Goal: Task Accomplishment & Management: Use online tool/utility

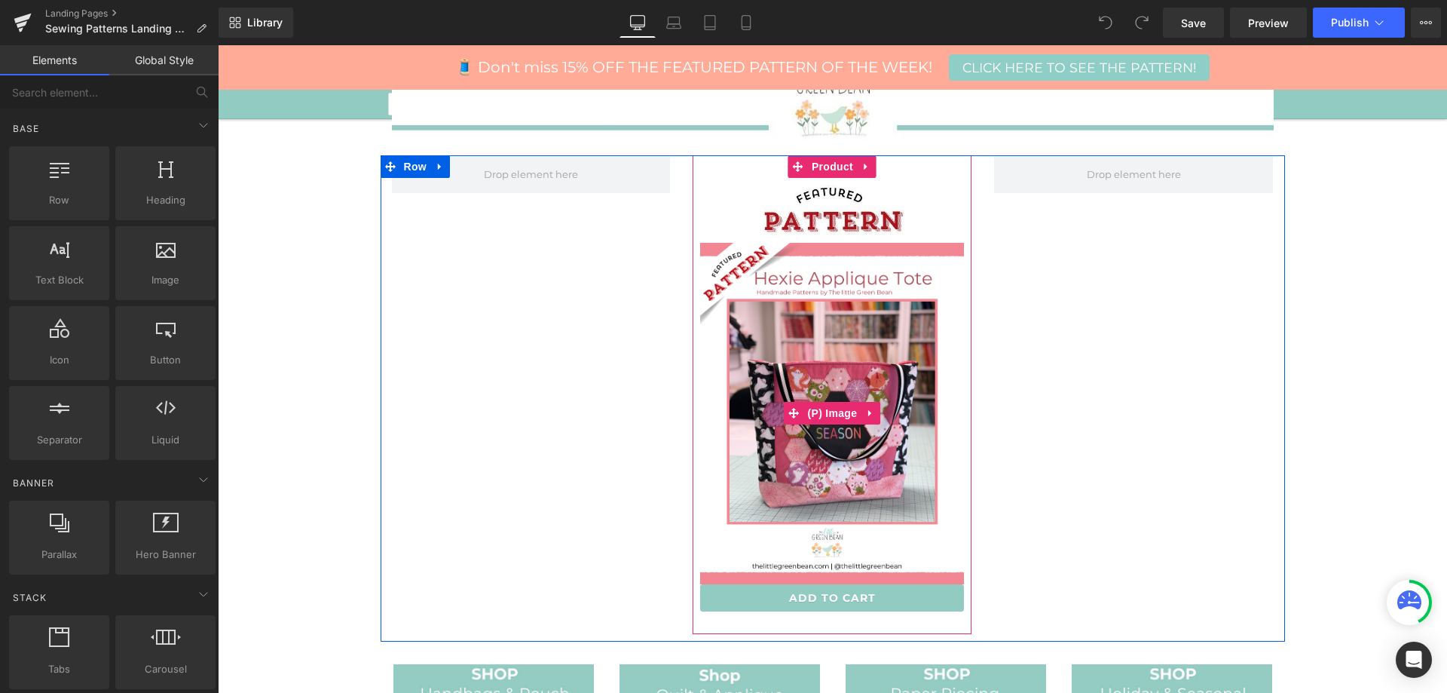
scroll to position [452, 0]
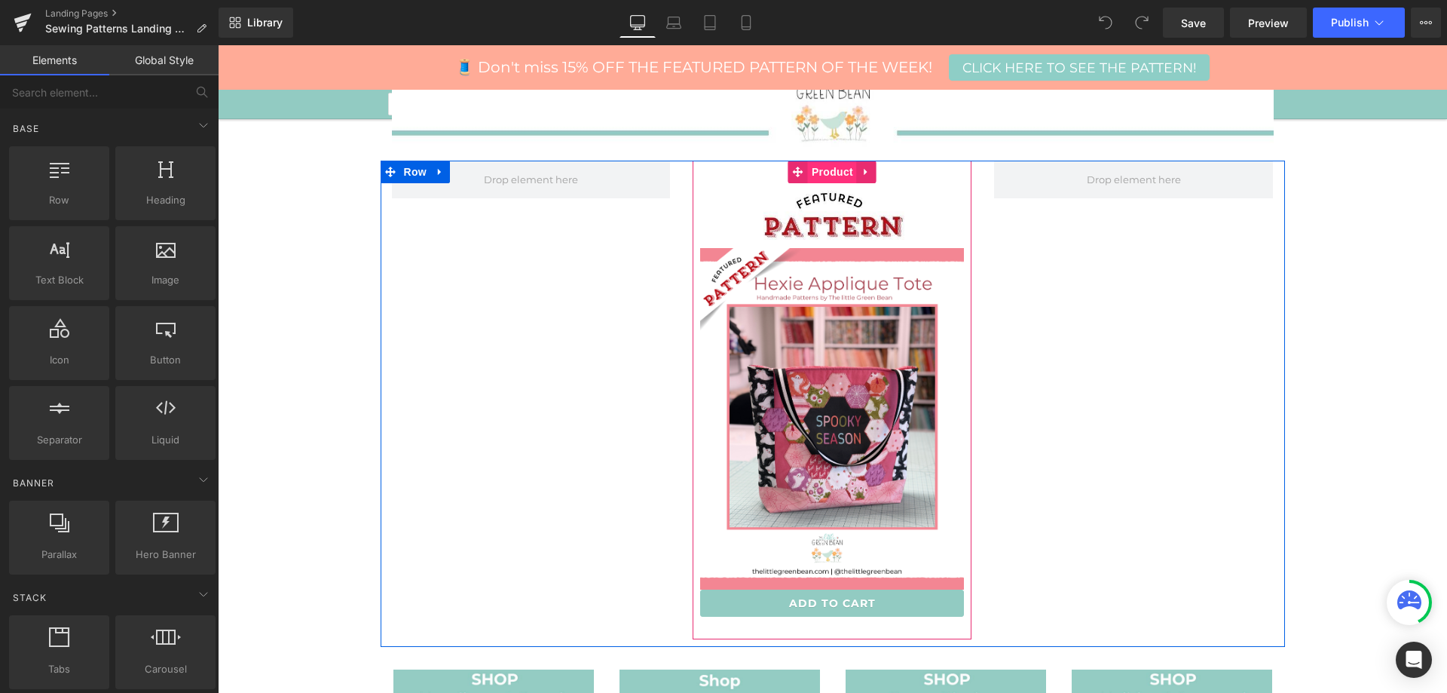
click at [835, 170] on span "Product" at bounding box center [832, 172] width 49 height 23
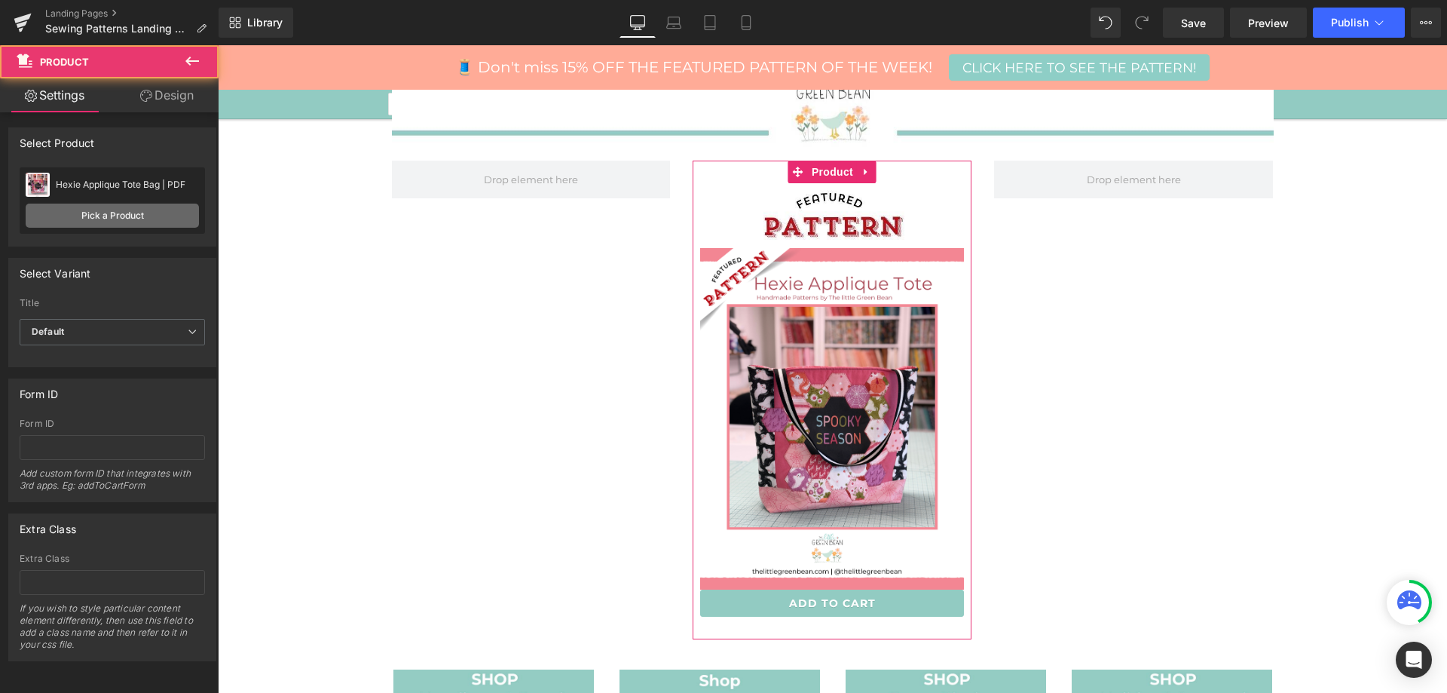
click at [90, 214] on link "Pick a Product" at bounding box center [112, 216] width 173 height 24
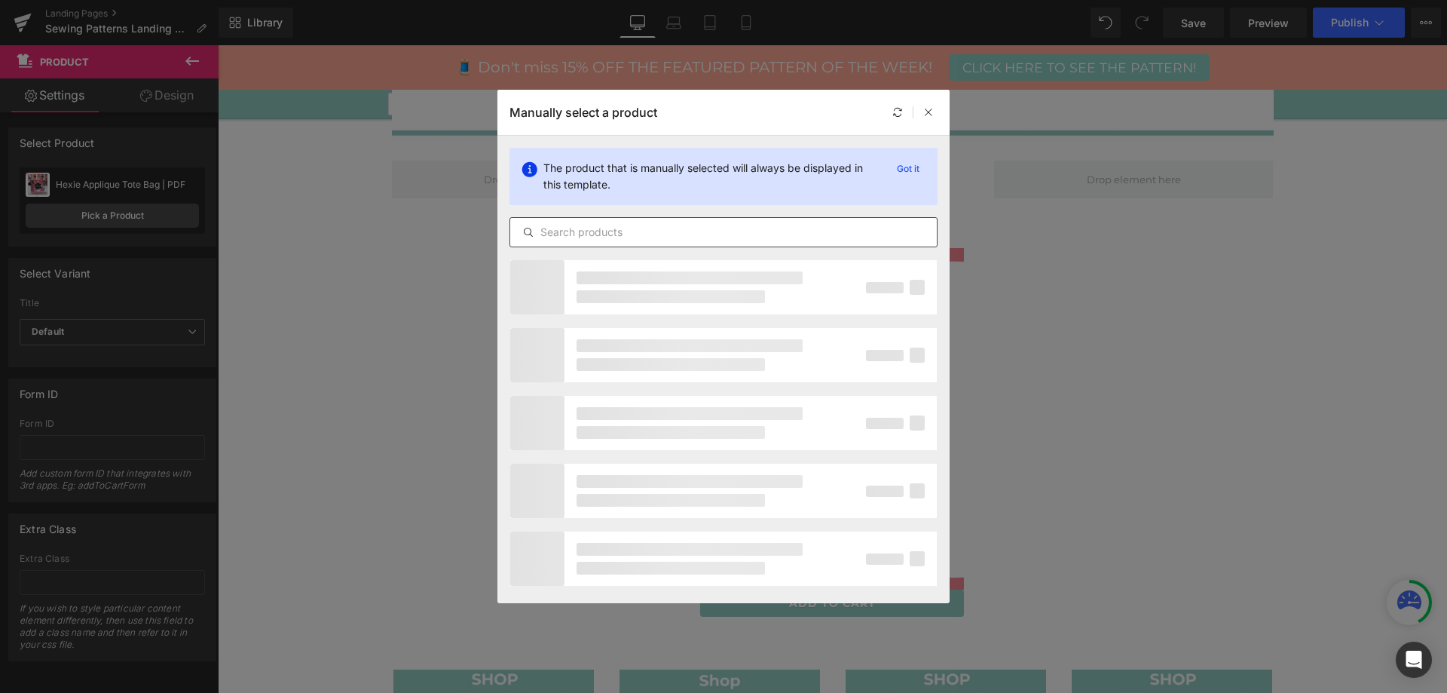
click at [678, 234] on input "text" at bounding box center [723, 232] width 427 height 18
type input "ghost pillow"
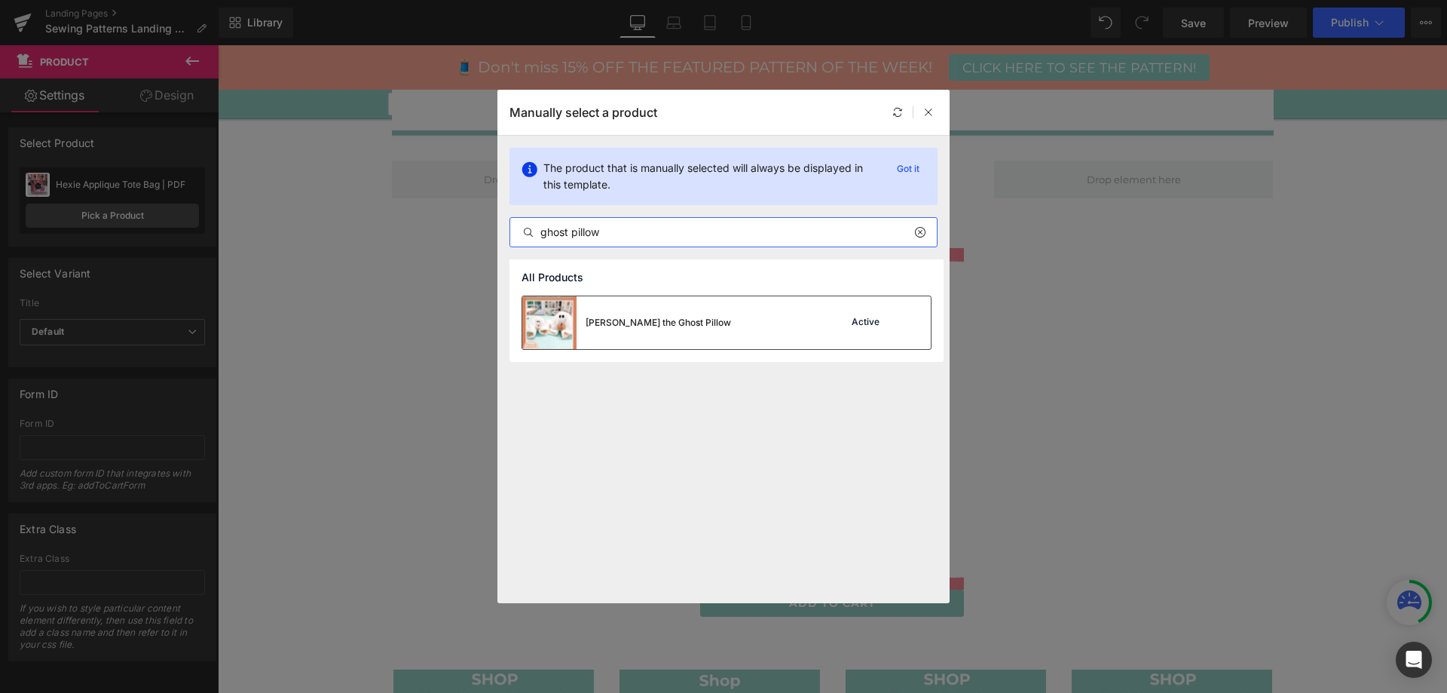
click at [664, 320] on div "[PERSON_NAME] the Ghost Pillow" at bounding box center [658, 323] width 145 height 14
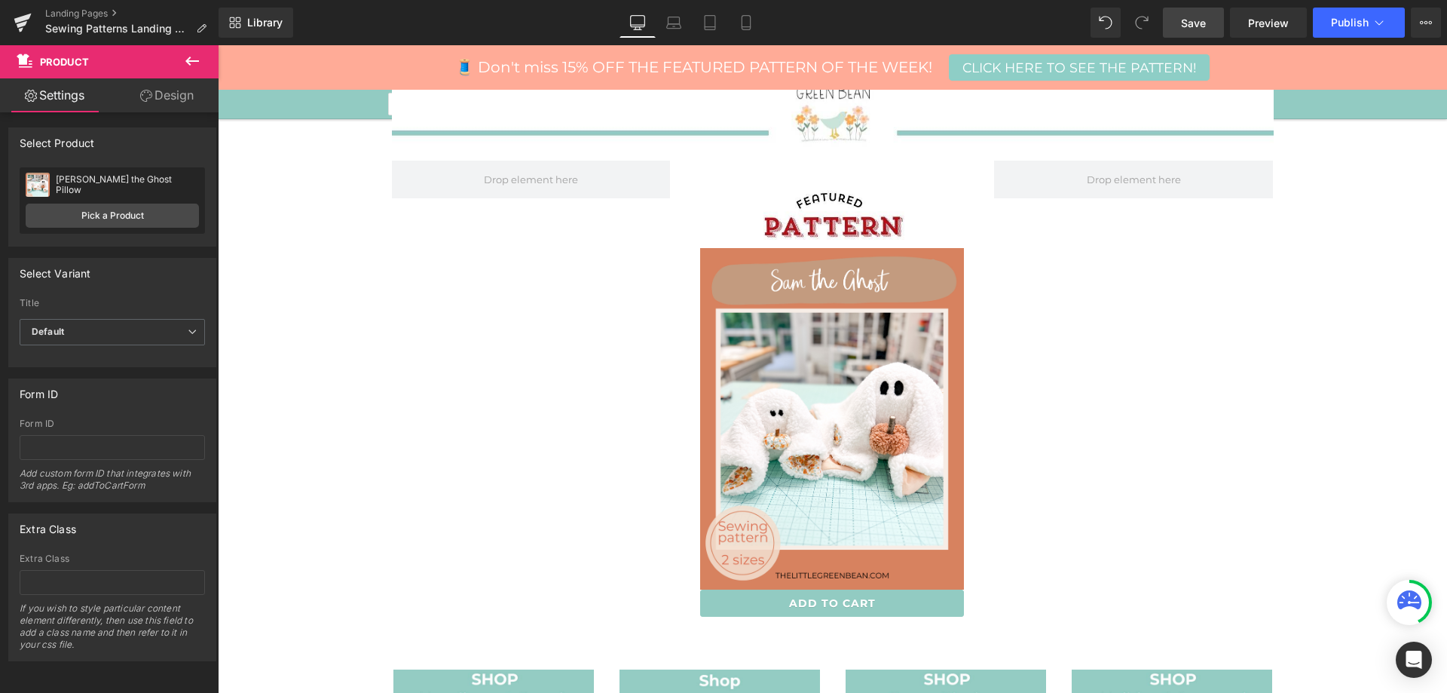
click at [1190, 17] on span "Save" at bounding box center [1193, 23] width 25 height 16
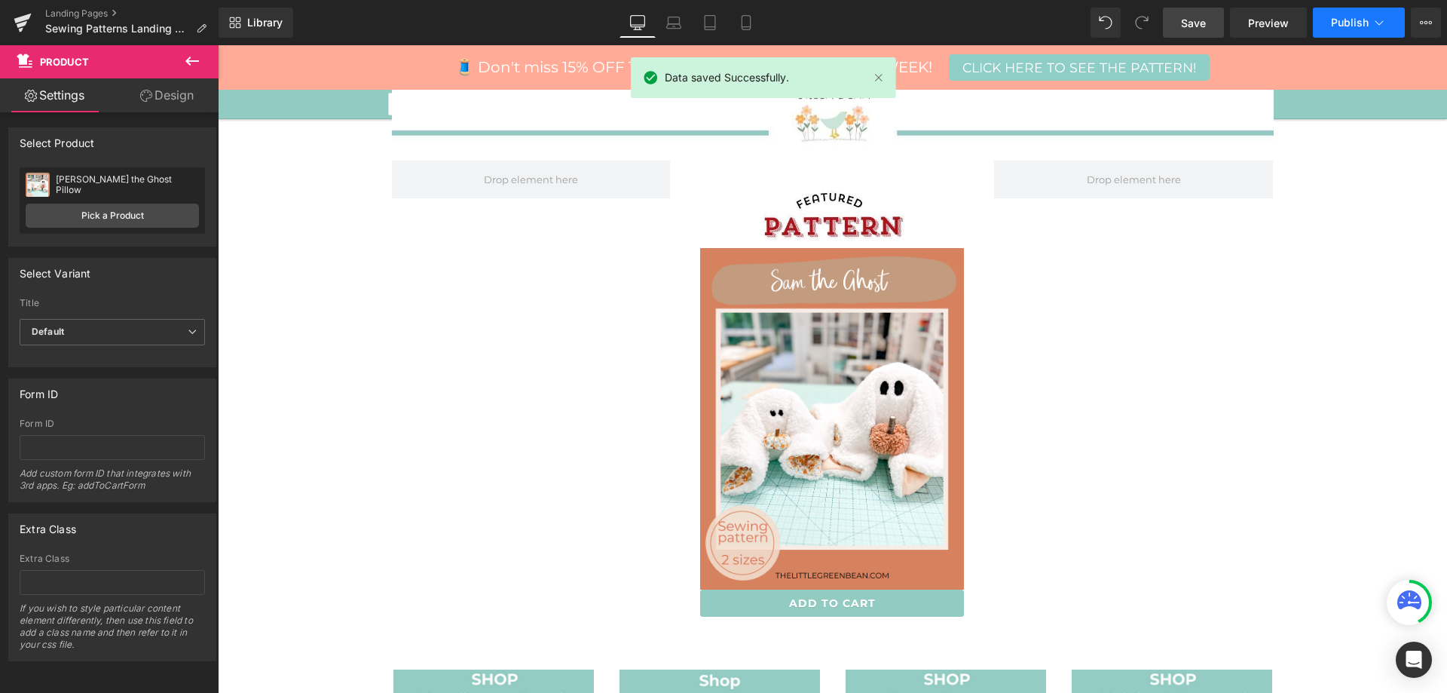
click at [1373, 27] on icon at bounding box center [1379, 22] width 15 height 15
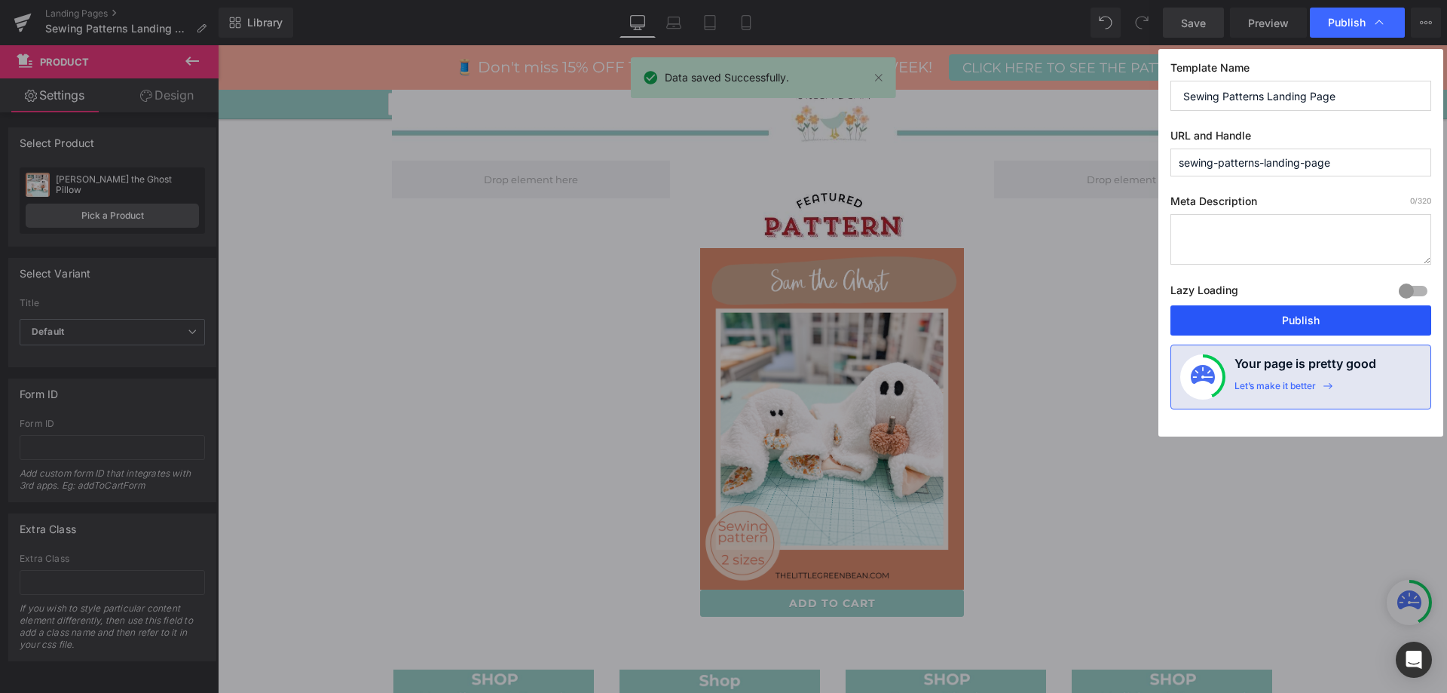
click at [1289, 320] on button "Publish" at bounding box center [1301, 320] width 261 height 30
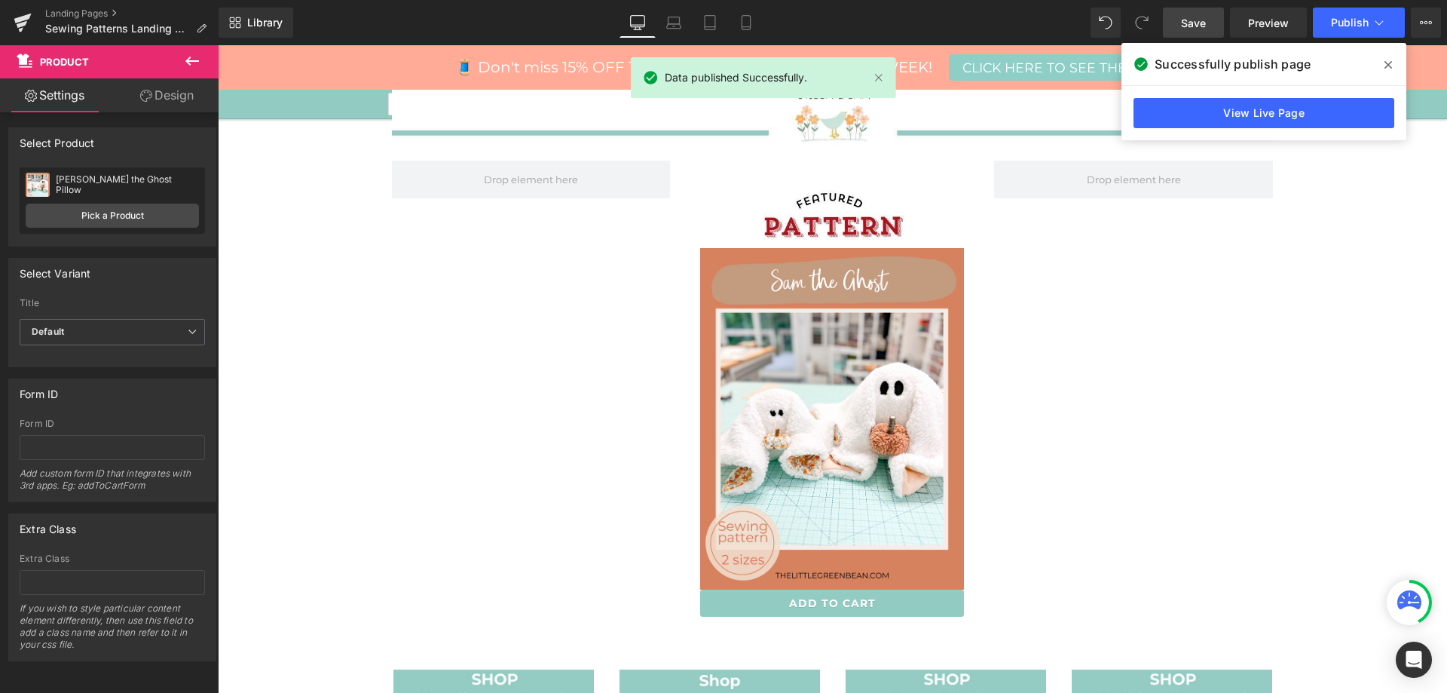
click at [1276, 118] on link "View Live Page" at bounding box center [1264, 113] width 261 height 30
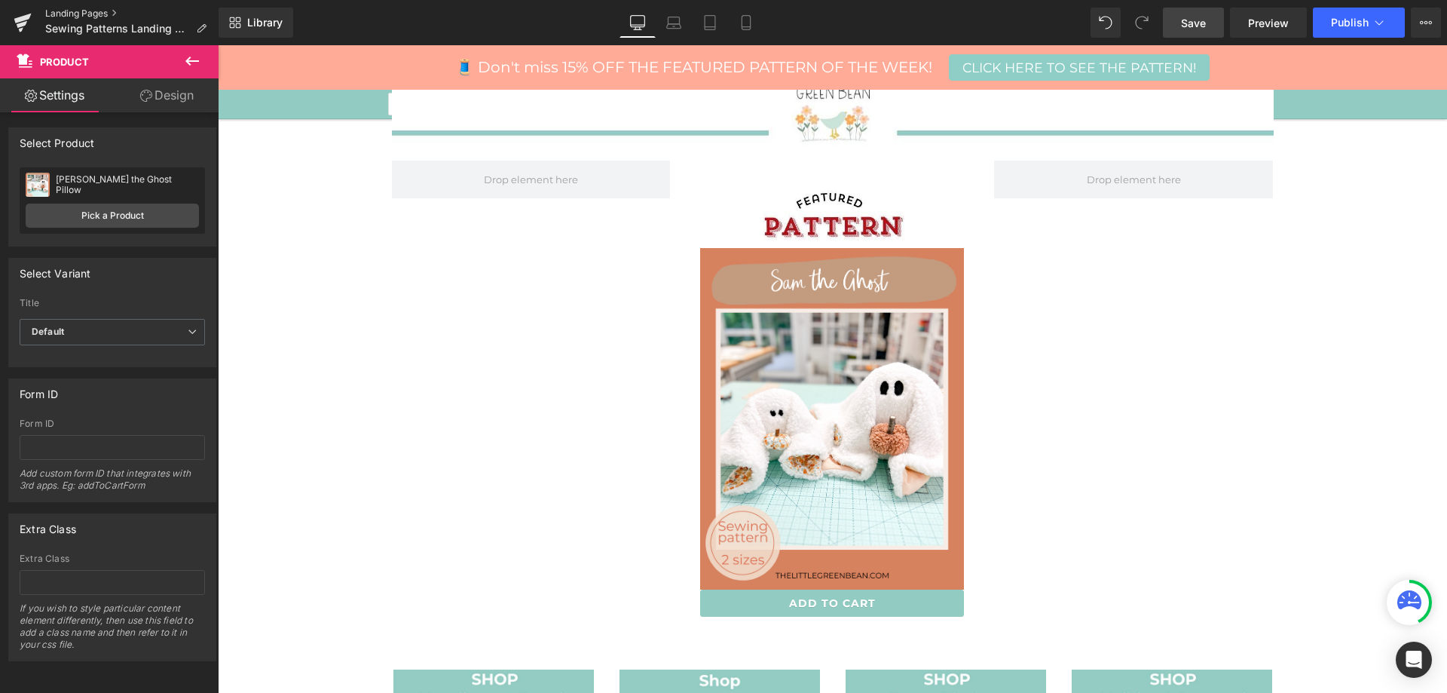
click at [102, 11] on link "Landing Pages" at bounding box center [131, 14] width 173 height 12
